Goal: Task Accomplishment & Management: Complete application form

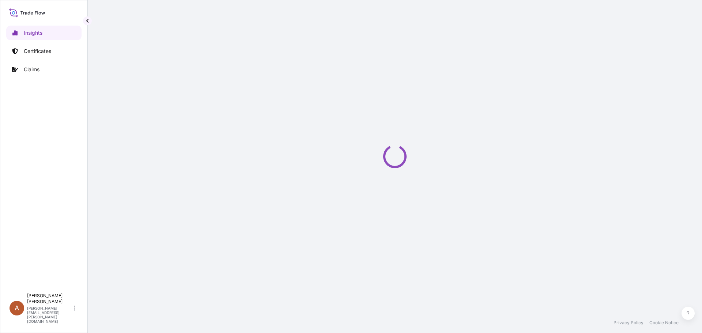
select select "2025"
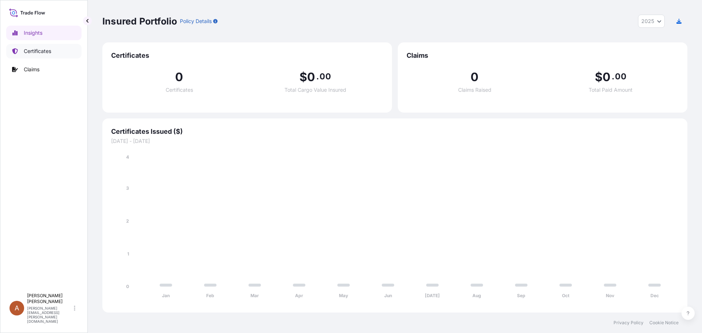
click at [41, 53] on p "Certificates" at bounding box center [37, 51] width 27 height 7
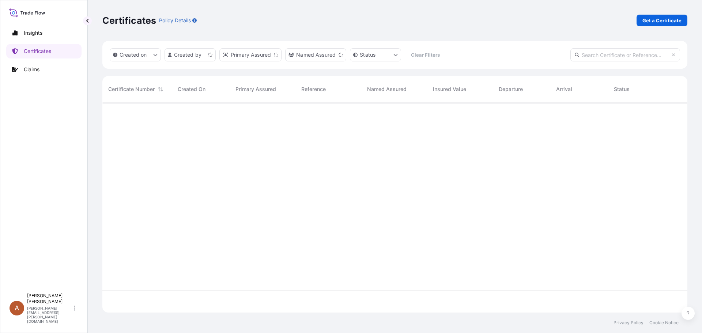
scroll to position [209, 579]
click at [662, 19] on p "Get a Certificate" at bounding box center [661, 20] width 39 height 7
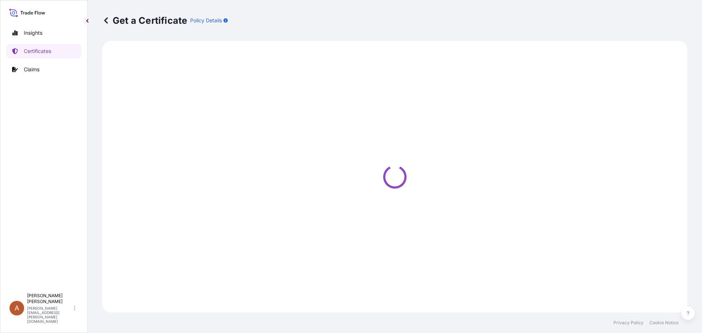
select select "Road / [GEOGRAPHIC_DATA]"
select select "Sea"
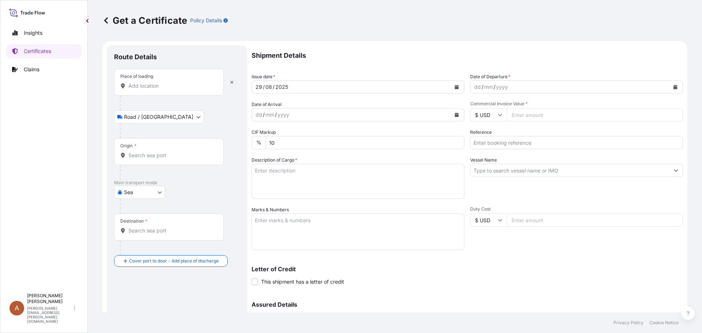
click at [141, 88] on input "Place of loading" at bounding box center [171, 85] width 86 height 7
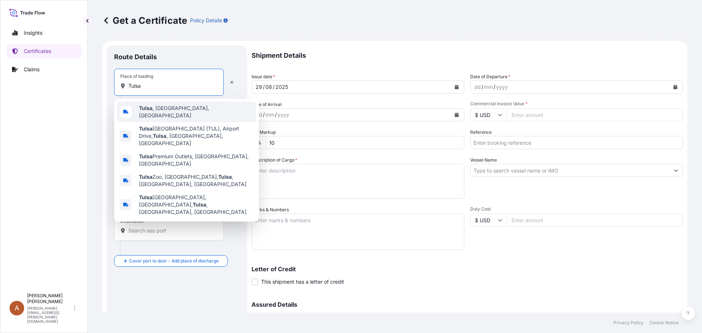
click at [148, 107] on span "[GEOGRAPHIC_DATA] , [GEOGRAPHIC_DATA], [GEOGRAPHIC_DATA]" at bounding box center [196, 112] width 114 height 15
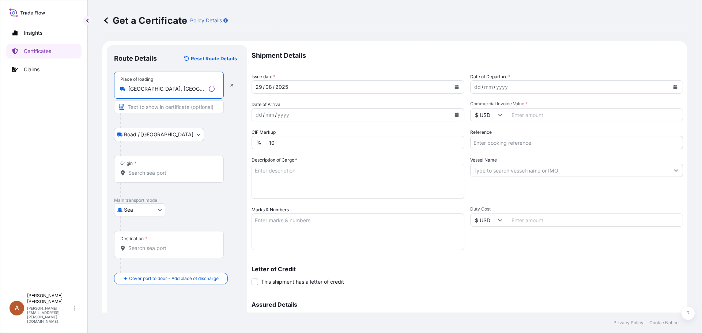
type input "[GEOGRAPHIC_DATA], [GEOGRAPHIC_DATA], [GEOGRAPHIC_DATA]"
click at [132, 173] on input "Origin *" at bounding box center [171, 172] width 86 height 7
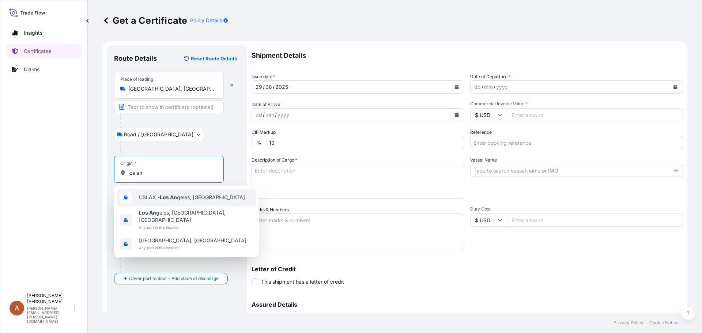
click at [173, 193] on div "USLAX - Los An geles, [GEOGRAPHIC_DATA]" at bounding box center [186, 198] width 139 height 18
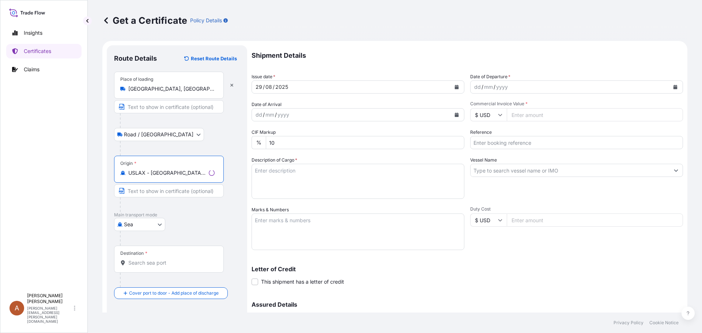
type input "USLAX - [GEOGRAPHIC_DATA], [GEOGRAPHIC_DATA]"
click at [132, 263] on input "Destination *" at bounding box center [171, 262] width 86 height 7
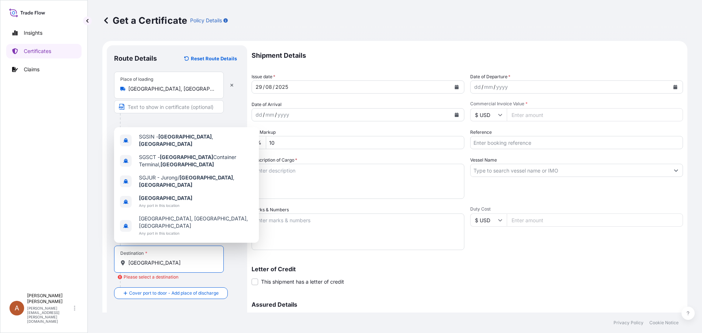
drag, startPoint x: 155, startPoint y: 263, endPoint x: 124, endPoint y: 262, distance: 31.4
click at [124, 262] on div "[GEOGRAPHIC_DATA]" at bounding box center [168, 262] width 97 height 7
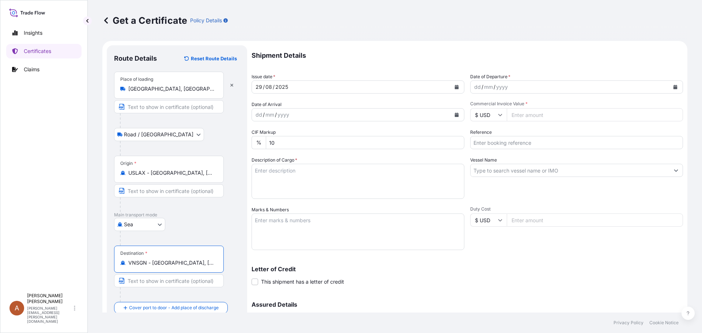
type input "VNSGN - [GEOGRAPHIC_DATA], [GEOGRAPHIC_DATA]"
click at [470, 87] on div "dd / mm / yyyy" at bounding box center [569, 86] width 199 height 13
click at [473, 85] on div "dd" at bounding box center [477, 87] width 8 height 9
click at [41, 110] on div "Insights Certificates Claims" at bounding box center [43, 154] width 75 height 270
click at [514, 115] on input "Commercial Invoice Value *" at bounding box center [595, 114] width 176 height 13
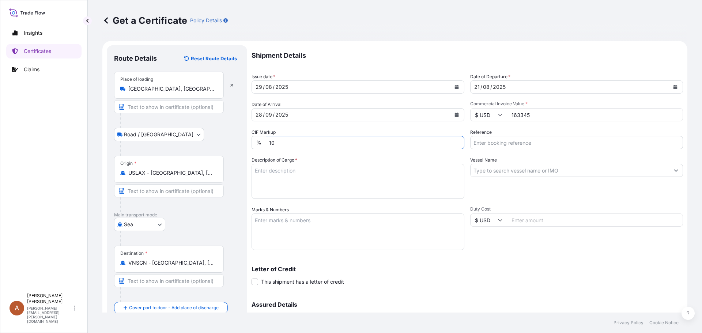
click at [554, 114] on input "163345" at bounding box center [595, 114] width 176 height 13
type input "163345.00"
type input "SCVG0114787 / 1032313, 1032314"
click at [259, 169] on textarea "Description of Cargo *" at bounding box center [357, 181] width 213 height 35
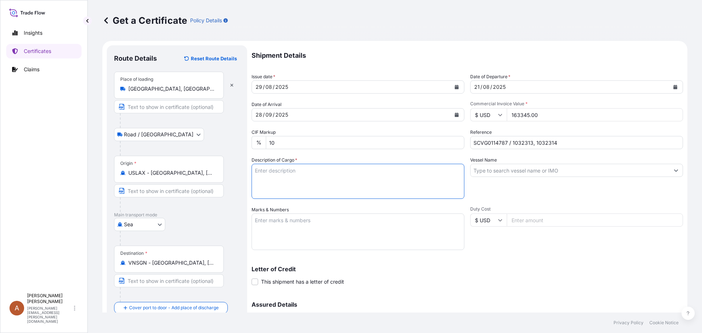
paste textarea "KELCOGEL HMB,KGELHMB,25KG,BAG HS-Code: 38 24 99"
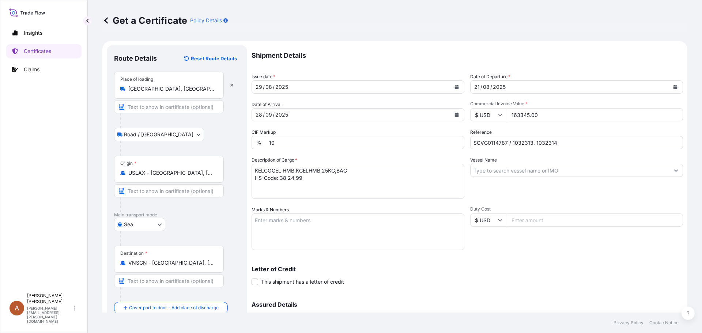
click at [256, 185] on textarea "KELCOGEL HMB,KGELHMB,25KG,BAG HS-Code: 38 24 99" at bounding box center [357, 181] width 213 height 35
click at [304, 180] on textarea "KELCOGEL HMB,KGELHMB,25KG,BAG HS-Code: 38 24 99" at bounding box center [357, 181] width 213 height 35
paste textarea "119 Bags of net 25KG each on 3 Heat Treated Pallets Combine SO#1032313/1032314 …"
click at [387, 185] on textarea "KELCOGEL HMB,KGELHMB,25KG,BAG HS-Code: 38 24 99 119 Bags of net 25KG each on 3 …" at bounding box center [357, 181] width 213 height 35
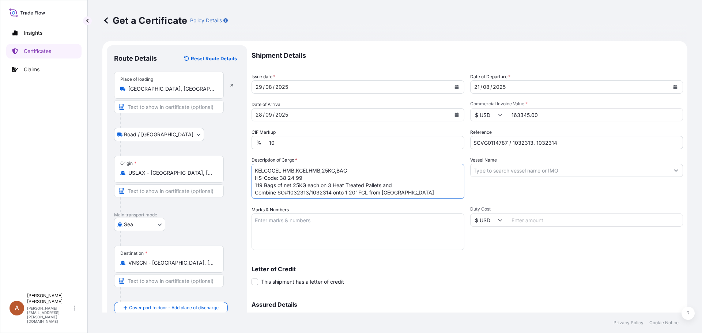
paste textarea "198 bags of net 25KG each on 5 Heat Treated Pallets"
click at [254, 193] on textarea "KELCOGEL HMB,KGELHMB,25KG,BAG HS-Code: 38 24 99 119 Bags of net 25KG each on 3 …" at bounding box center [357, 181] width 213 height 35
click at [432, 192] on textarea "KELCOGEL HMB,KGELHMB,25KG,BAG HS-Code: 38 24 99 119 Bags of net 25KG each on 3 …" at bounding box center [357, 181] width 213 height 35
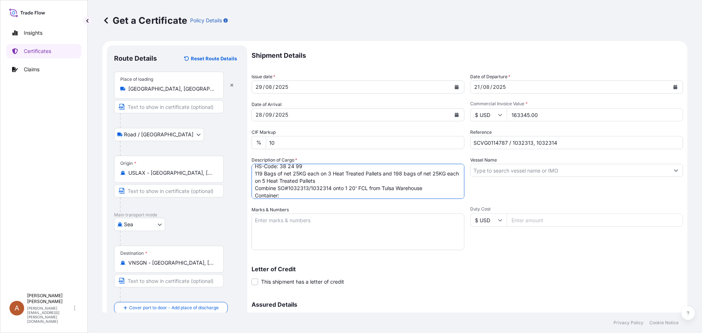
click at [281, 194] on textarea "KELCOGEL HMB,KGELHMB,25KG,BAG HS-Code: 38 24 99 119 Bags of net 25KG each on 3 …" at bounding box center [357, 181] width 213 height 35
type textarea "KELCOGEL HMB,KGELHMB,25KG,BAG HS-Code: 38 24 99 119 Bags of net 25KG each on 3 …"
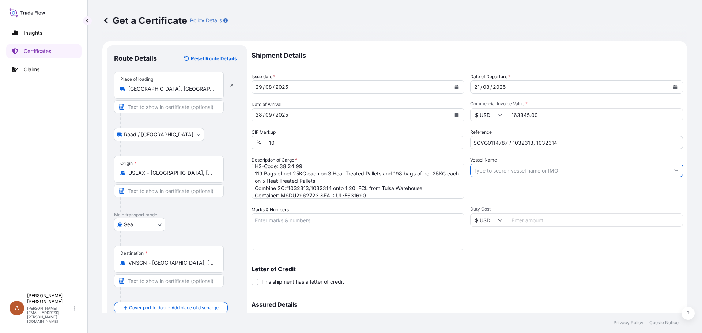
click at [478, 170] on input "Vessel Name" at bounding box center [569, 170] width 199 height 13
type input "C"
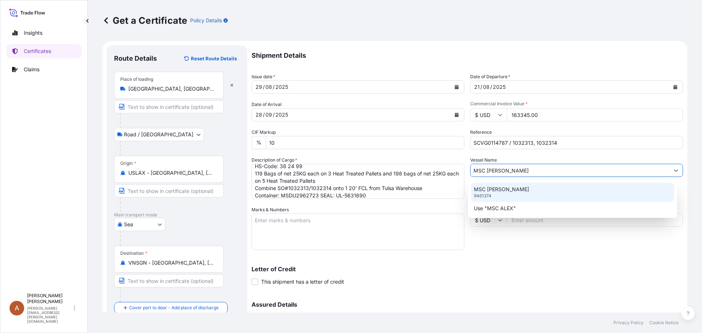
click at [489, 188] on p "MSC [PERSON_NAME]" at bounding box center [501, 189] width 55 height 7
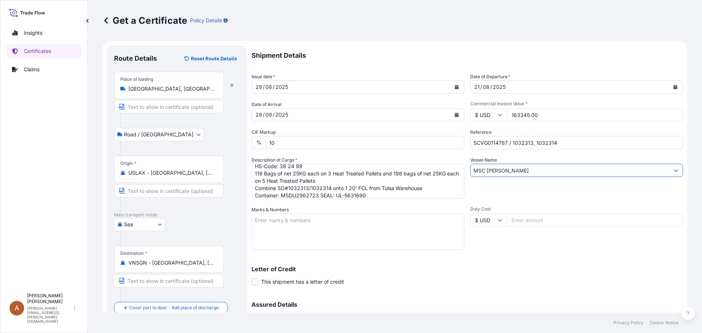
type input "MSC [PERSON_NAME]"
click at [298, 224] on textarea "Marks & Numbers" at bounding box center [357, 231] width 213 height 37
click at [262, 220] on textarea "Marks & Numbers" at bounding box center [357, 231] width 213 height 37
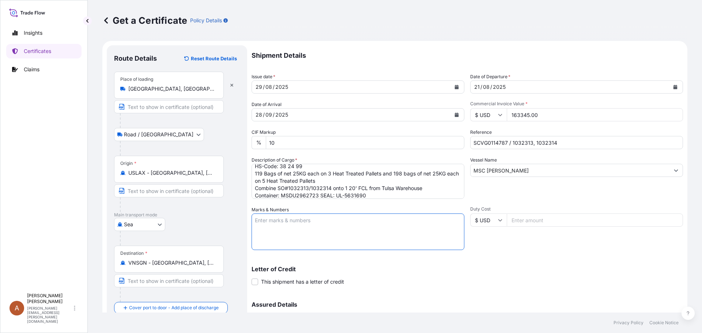
paste textarea "ASIA CHEMICAL CORPORATION ACC-25060189 [GEOGRAPHIC_DATA] (Marks above on pallet…"
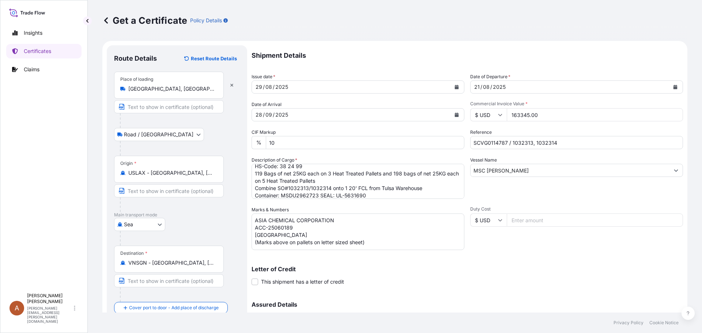
click at [307, 229] on textarea "ASIA CHEMICAL CORPORATION ACC-25060189 [GEOGRAPHIC_DATA] (Marks above on pallet…" at bounding box center [357, 231] width 213 height 37
paste textarea "ACC-25060190"
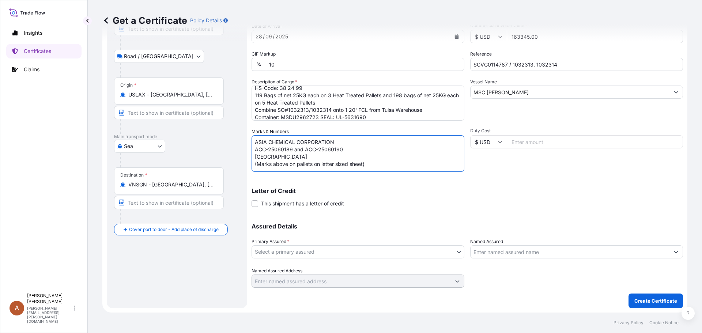
type textarea "ASIA CHEMICAL CORPORATION ACC-25060189 and ACC-25060190 [GEOGRAPHIC_DATA] (Mark…"
click at [300, 251] on body "Insights Certificates Claims A Alicia Pye-miller [EMAIL_ADDRESS][PERSON_NAME][D…" at bounding box center [351, 166] width 702 height 333
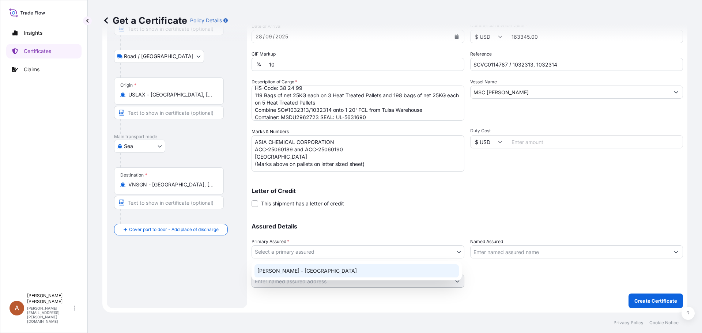
click at [273, 271] on div "[PERSON_NAME] - [GEOGRAPHIC_DATA]" at bounding box center [356, 270] width 204 height 13
select select "31650"
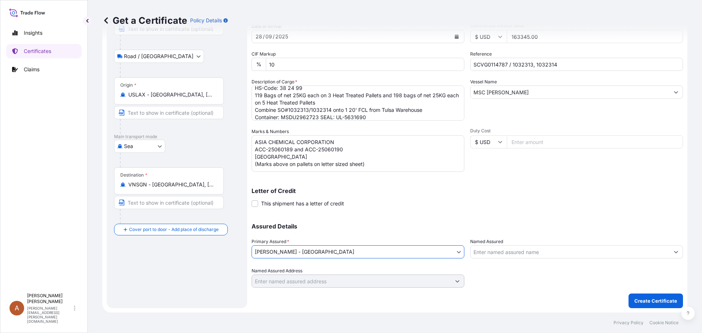
click at [524, 277] on div at bounding box center [576, 277] width 213 height 20
click at [646, 300] on p "Create Certificate" at bounding box center [655, 300] width 43 height 7
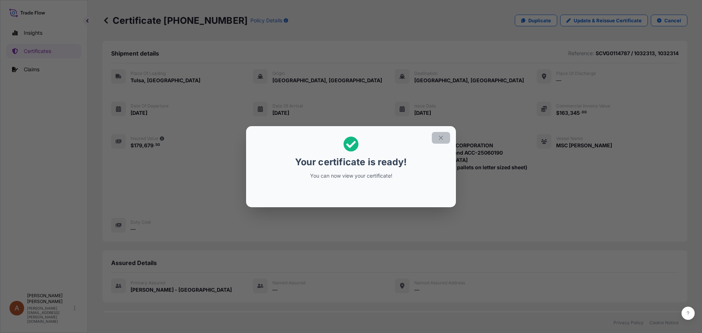
click at [441, 138] on icon "button" at bounding box center [441, 138] width 4 height 4
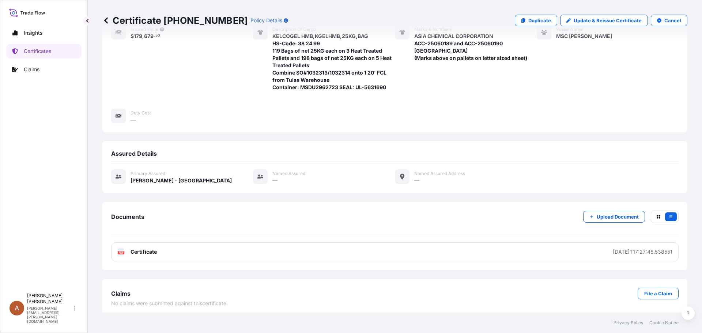
scroll to position [110, 0]
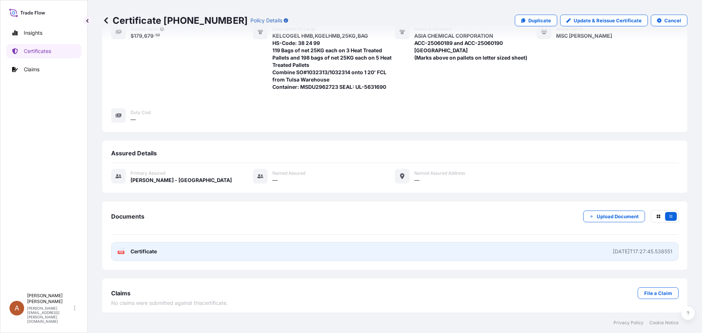
click at [147, 250] on span "Certificate" at bounding box center [143, 251] width 26 height 7
